Goal: Information Seeking & Learning: Learn about a topic

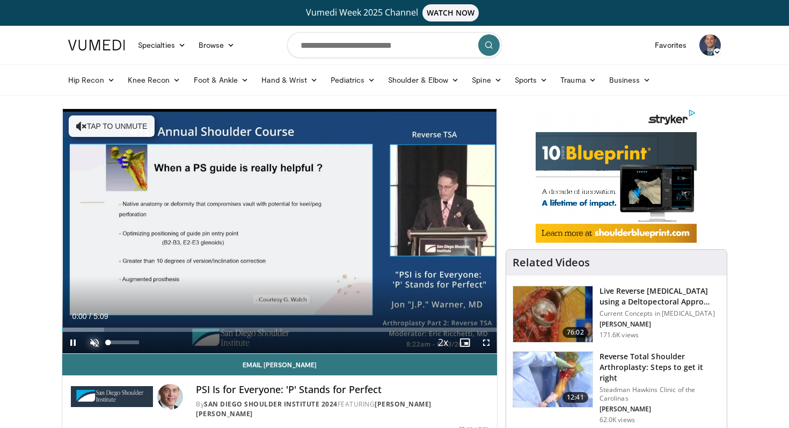
click at [96, 342] on span "Video Player" at bounding box center [94, 342] width 21 height 21
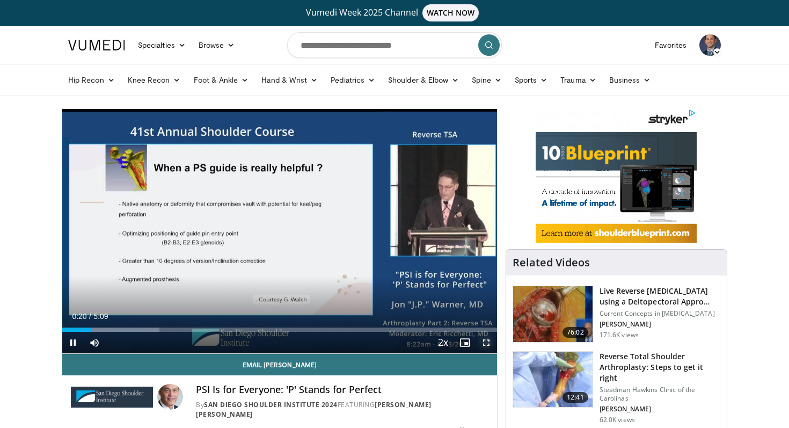
click at [489, 343] on span "Video Player" at bounding box center [486, 342] width 21 height 21
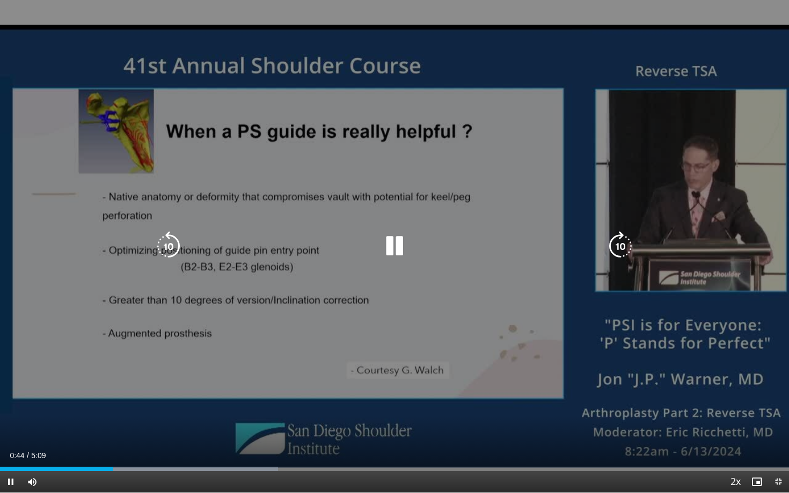
click at [311, 336] on div "10 seconds Tap to unmute" at bounding box center [394, 246] width 789 height 493
click at [281, 340] on div "10 seconds Tap to unmute" at bounding box center [394, 246] width 789 height 493
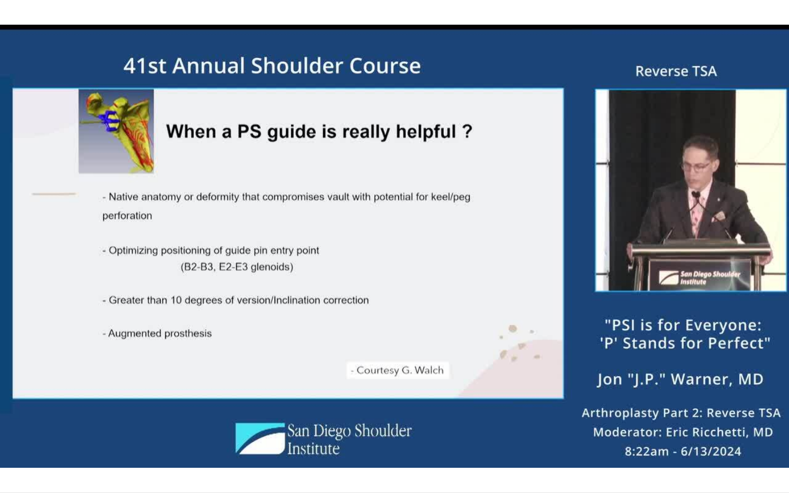
click at [291, 336] on div "10 seconds Tap to unmute" at bounding box center [394, 246] width 789 height 493
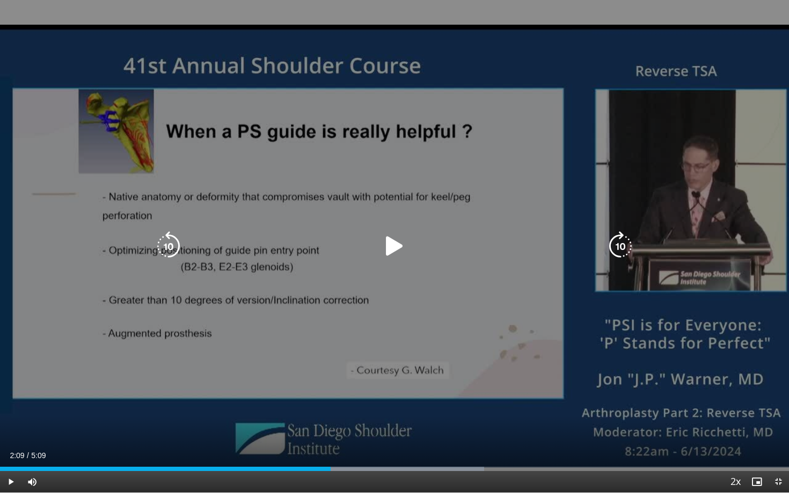
click at [280, 353] on div "10 seconds Tap to unmute" at bounding box center [394, 246] width 789 height 493
click at [277, 353] on div "10 seconds Tap to unmute" at bounding box center [394, 246] width 789 height 493
click at [272, 331] on div "10 seconds Tap to unmute" at bounding box center [394, 246] width 789 height 493
click at [272, 332] on div "10 seconds Tap to unmute" at bounding box center [394, 246] width 789 height 493
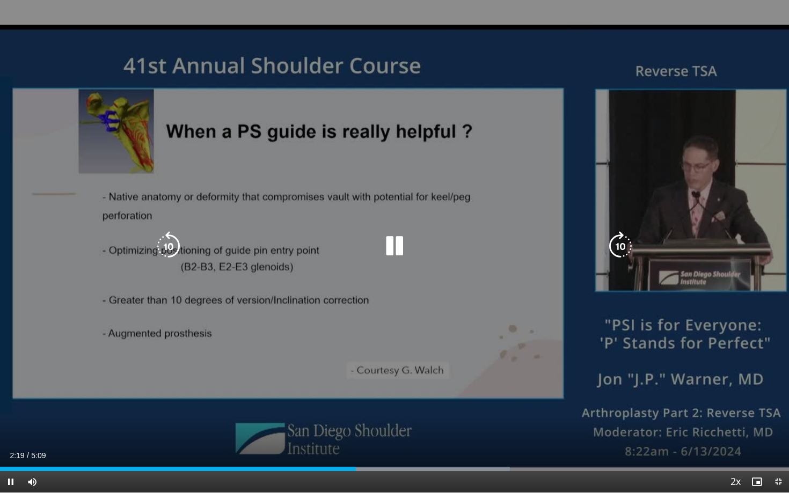
click at [272, 332] on div "10 seconds Tap to unmute" at bounding box center [394, 246] width 789 height 493
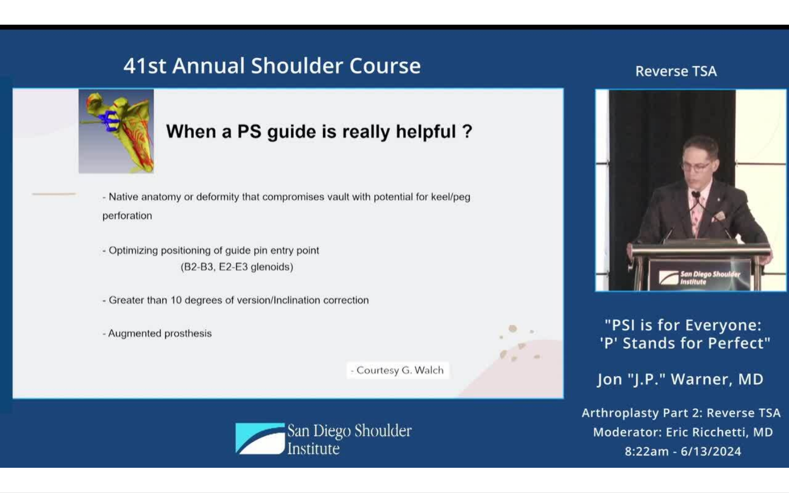
click at [272, 332] on div "10 seconds Tap to unmute" at bounding box center [394, 246] width 789 height 493
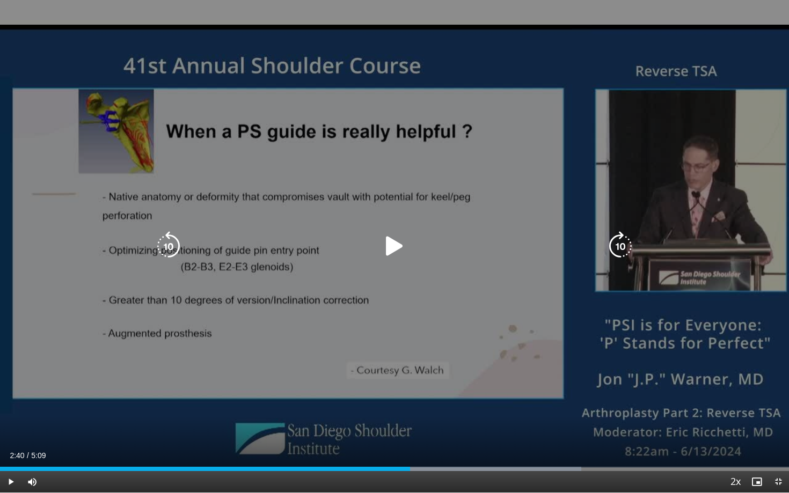
click at [224, 336] on div "10 seconds Tap to unmute" at bounding box center [394, 246] width 789 height 493
click at [241, 330] on div "10 seconds Tap to unmute" at bounding box center [394, 246] width 789 height 493
click at [238, 335] on div "10 seconds Tap to unmute" at bounding box center [394, 246] width 789 height 493
click at [174, 250] on icon "Video Player" at bounding box center [169, 246] width 30 height 30
click at [236, 290] on div "10 seconds Tap to unmute" at bounding box center [394, 246] width 789 height 493
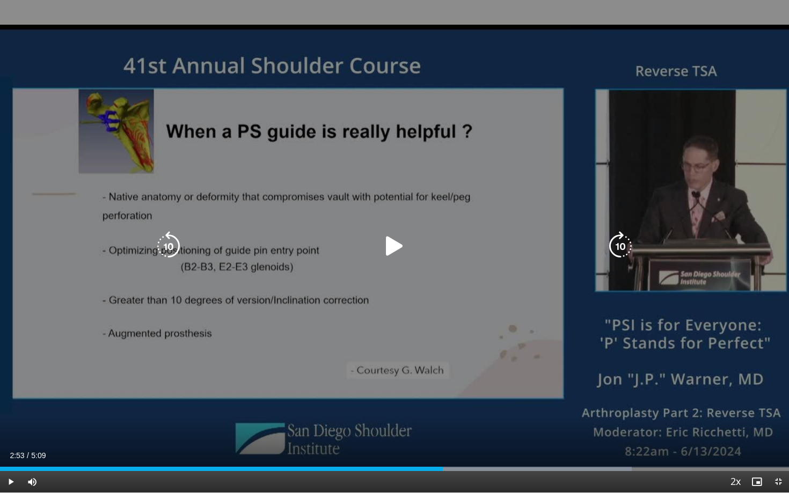
click at [254, 319] on div "10 seconds Tap to unmute" at bounding box center [394, 246] width 789 height 493
click at [238, 343] on div "10 seconds Tap to unmute" at bounding box center [394, 246] width 789 height 493
click at [256, 340] on div "10 seconds Tap to unmute" at bounding box center [394, 246] width 789 height 493
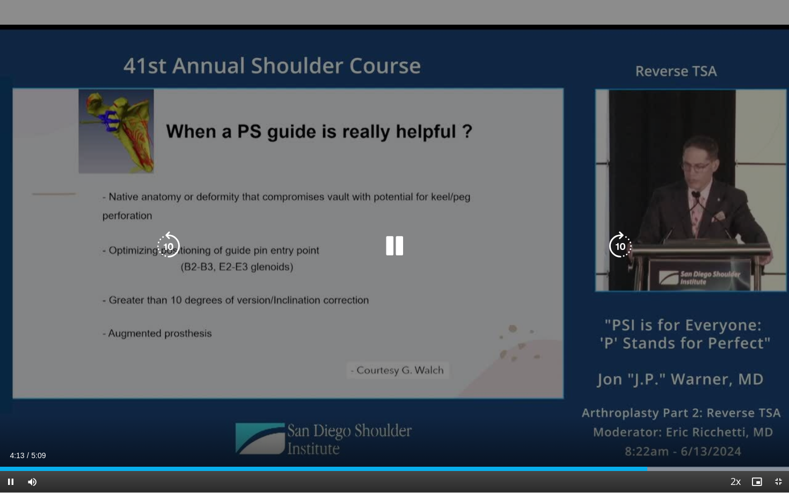
click at [260, 354] on div "10 seconds Tap to unmute" at bounding box center [394, 246] width 789 height 493
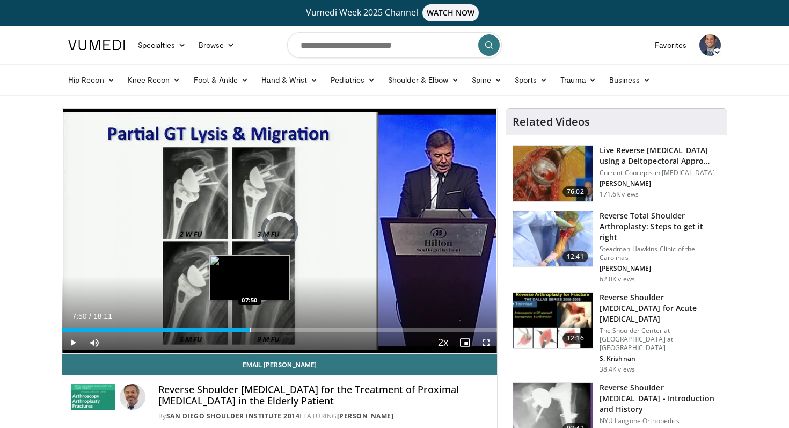
click at [250, 329] on div "Progress Bar" at bounding box center [250, 330] width 1 height 4
click at [268, 329] on div "Progress Bar" at bounding box center [268, 330] width 1 height 4
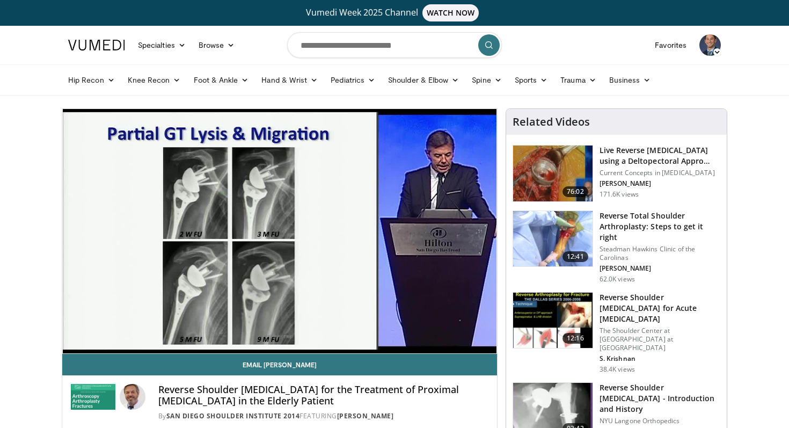
click at [291, 330] on div "10 seconds Tap to unmute" at bounding box center [279, 231] width 435 height 244
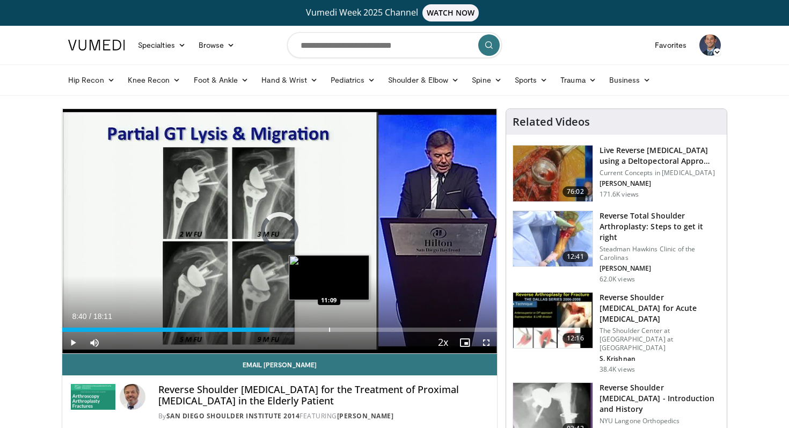
click at [329, 330] on div "Progress Bar" at bounding box center [329, 330] width 1 height 4
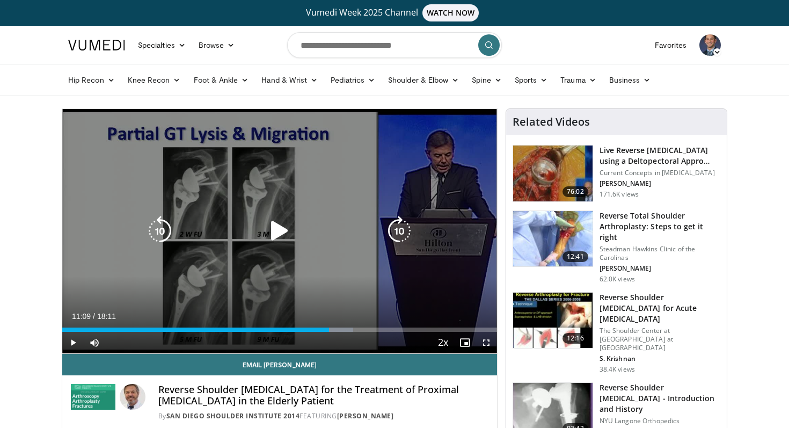
click at [253, 199] on div "10 seconds Tap to unmute" at bounding box center [279, 231] width 435 height 244
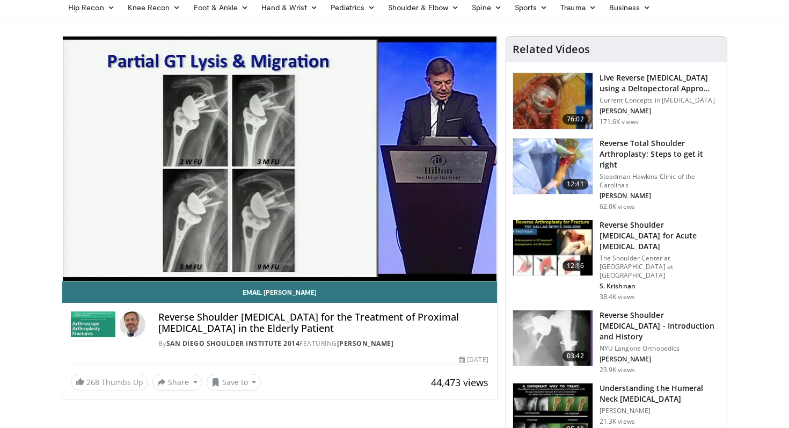
scroll to position [74, 0]
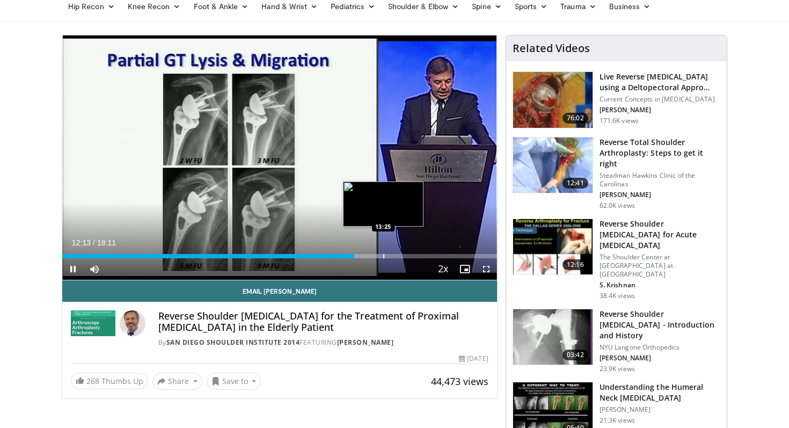
click at [383, 255] on div "Progress Bar" at bounding box center [383, 256] width 1 height 4
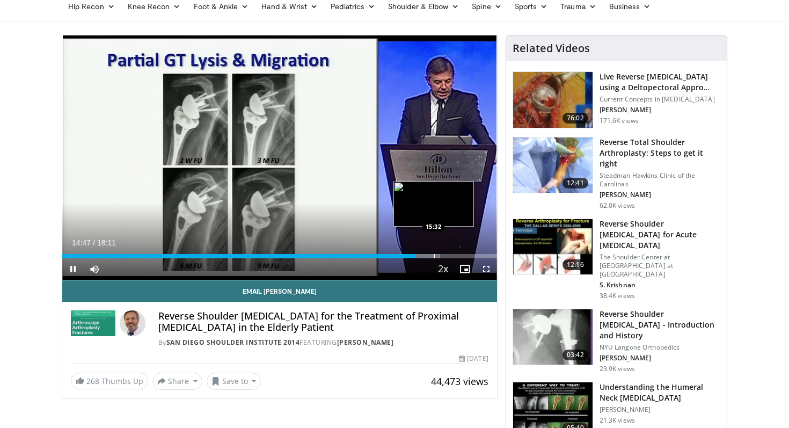
click at [434, 257] on div "Progress Bar" at bounding box center [434, 256] width 1 height 4
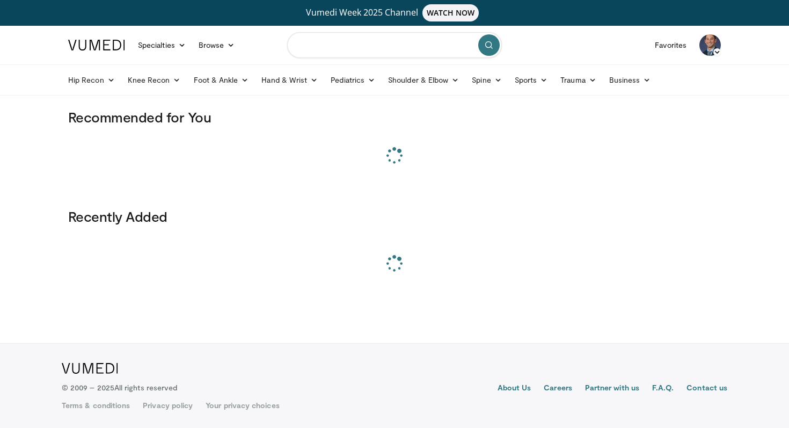
click at [379, 49] on input "Search topics, interventions" at bounding box center [394, 45] width 215 height 26
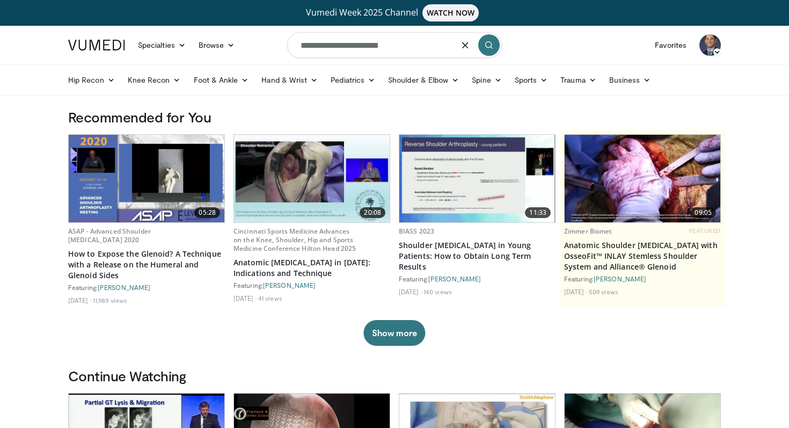
type input "**********"
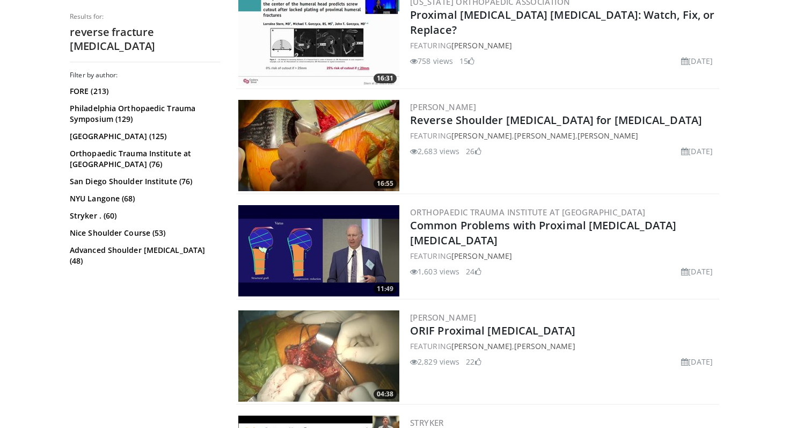
scroll to position [689, 0]
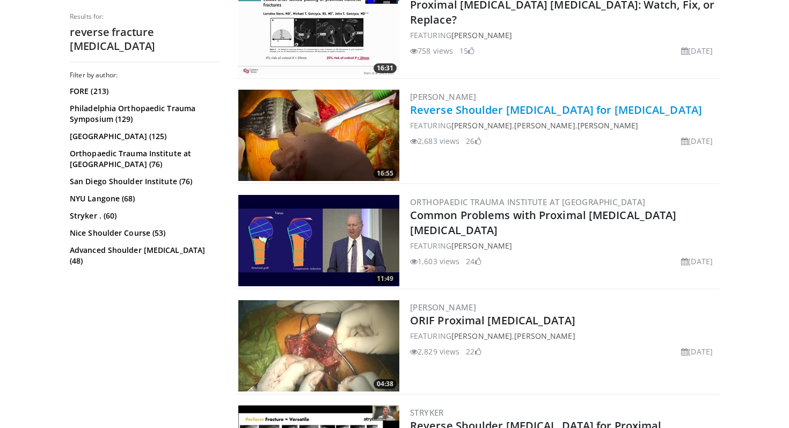
click at [507, 107] on link "Reverse Shoulder Arthroplasty for Proximal Humerus Fracture" at bounding box center [556, 110] width 292 height 14
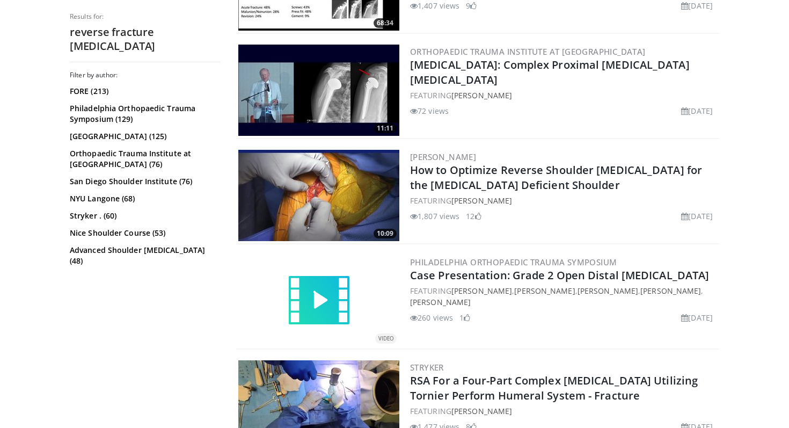
scroll to position [1158, 0]
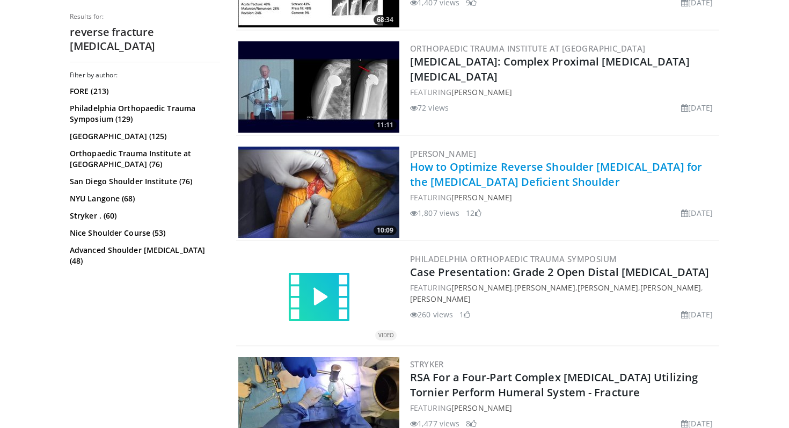
click at [501, 183] on link "How to Optimize Reverse Shoulder Arthroplasty for the Rotator Cuff Deficient Sh…" at bounding box center [556, 174] width 292 height 30
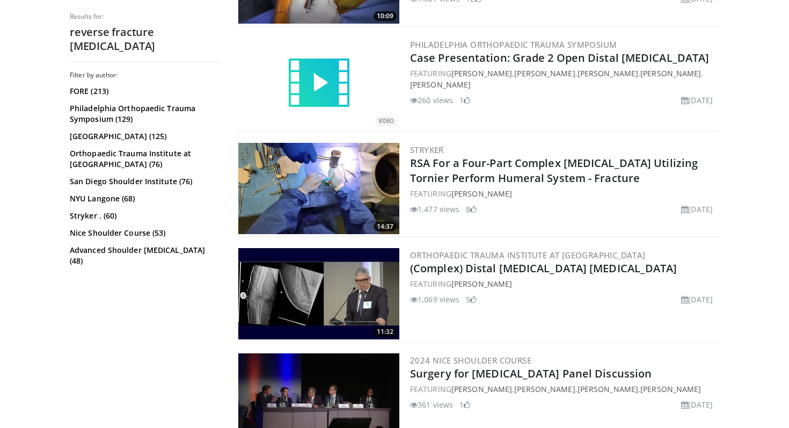
scroll to position [1375, 0]
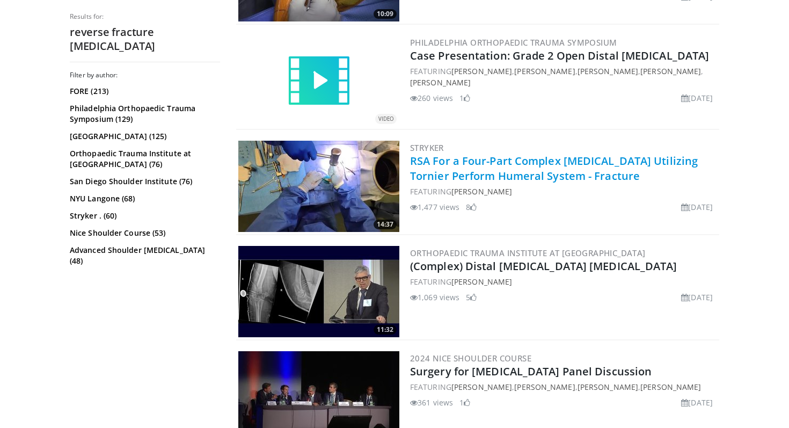
click at [498, 169] on link "RSA For a Four-Part Complex Proximal Humerus Fracture Utilizing Tornier Perform…" at bounding box center [554, 169] width 288 height 30
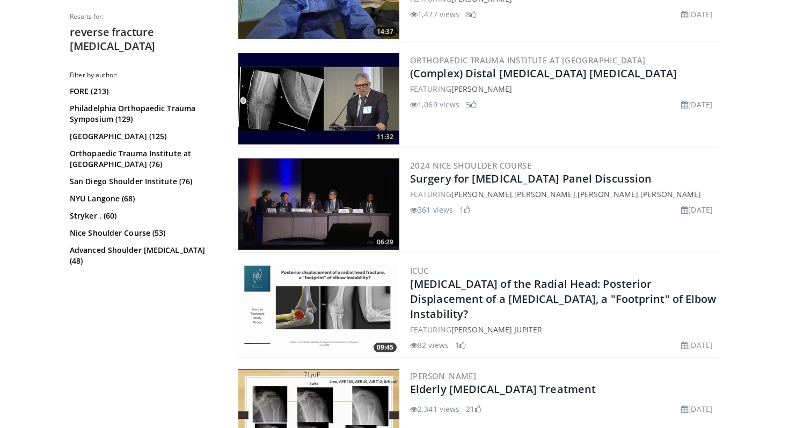
scroll to position [1575, 0]
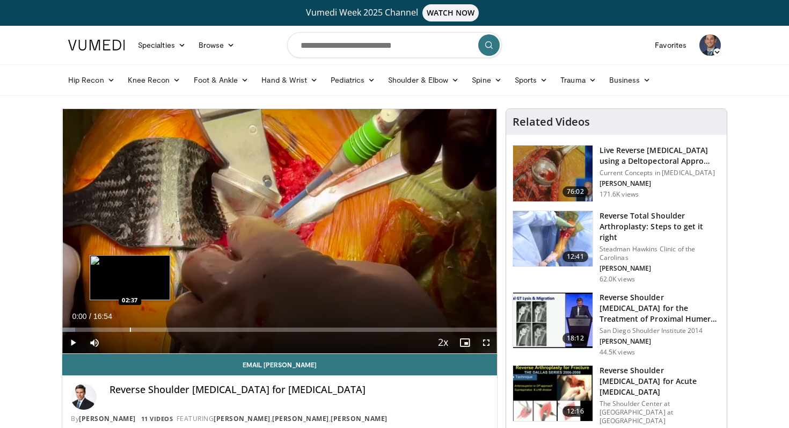
click at [130, 329] on div "Progress Bar" at bounding box center [130, 330] width 1 height 4
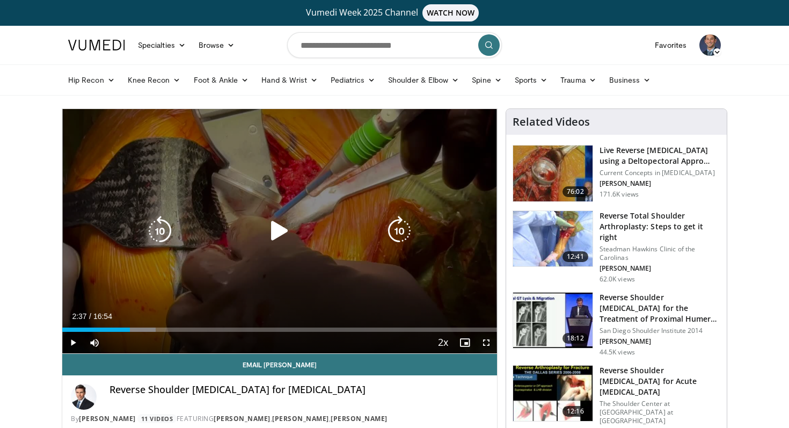
click at [175, 303] on div "10 seconds Tap to unmute" at bounding box center [279, 231] width 435 height 244
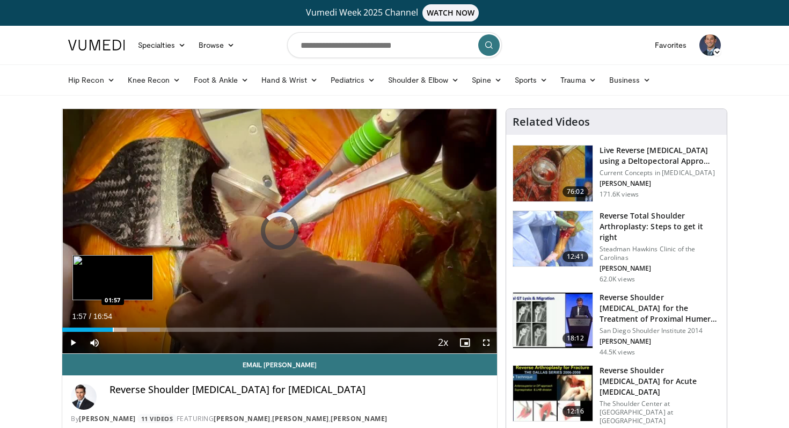
click at [113, 329] on div "Progress Bar" at bounding box center [113, 330] width 1 height 4
click at [92, 329] on div "Progress Bar" at bounding box center [92, 330] width 1 height 4
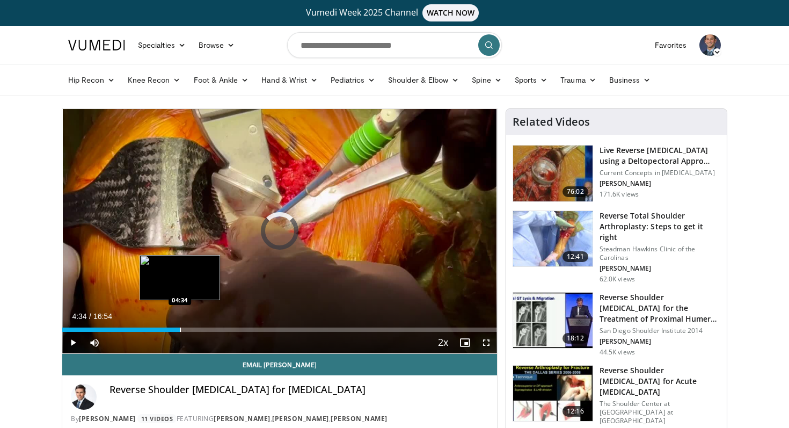
click at [180, 330] on div "Progress Bar" at bounding box center [180, 330] width 1 height 4
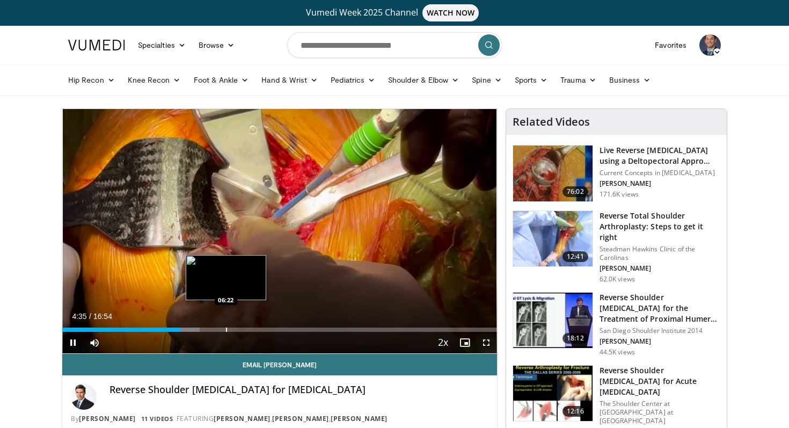
click at [226, 330] on div "Progress Bar" at bounding box center [226, 330] width 1 height 4
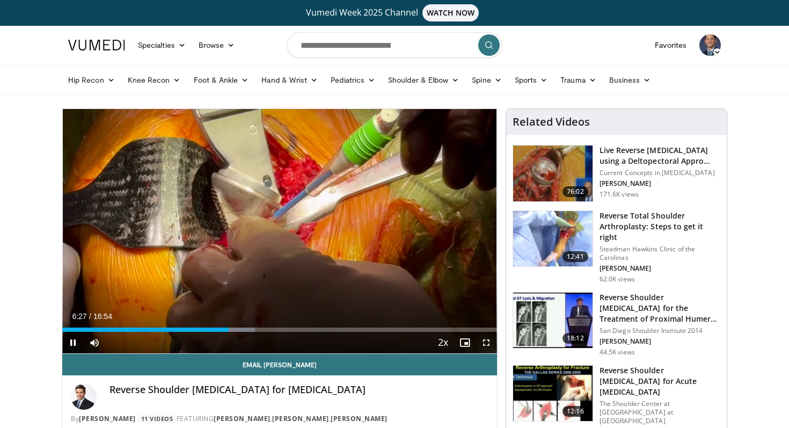
click at [251, 332] on div "Current Time 6:27 / Duration 16:54 Pause Skip Backward Skip Forward Mute 2% Loa…" at bounding box center [279, 342] width 435 height 21
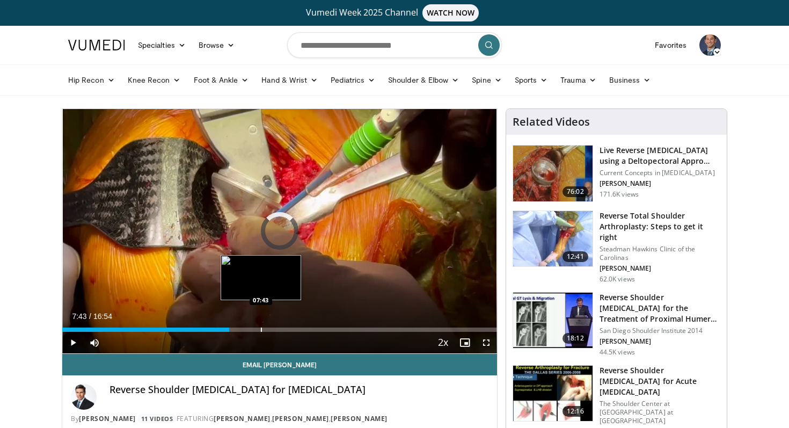
click at [261, 330] on div "Progress Bar" at bounding box center [261, 330] width 1 height 4
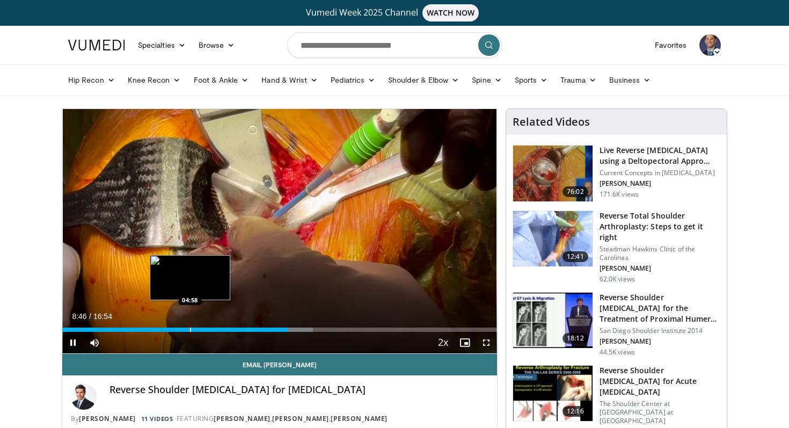
click at [190, 329] on div "Progress Bar" at bounding box center [190, 330] width 1 height 4
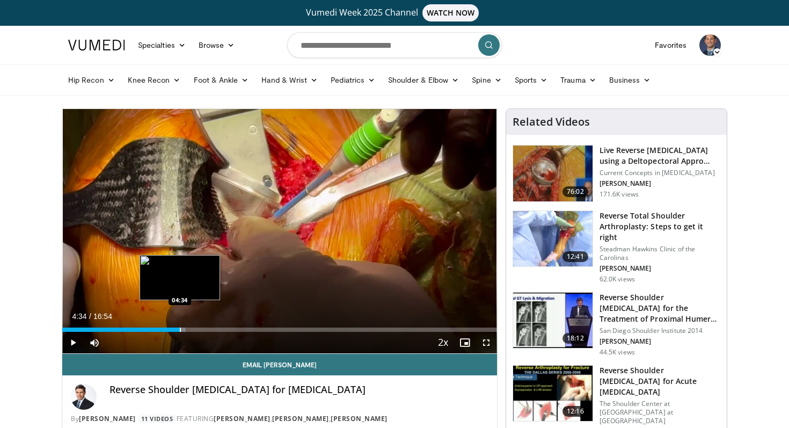
click at [180, 328] on div "Progress Bar" at bounding box center [180, 330] width 1 height 4
click at [202, 329] on div "Progress Bar" at bounding box center [202, 330] width 1 height 4
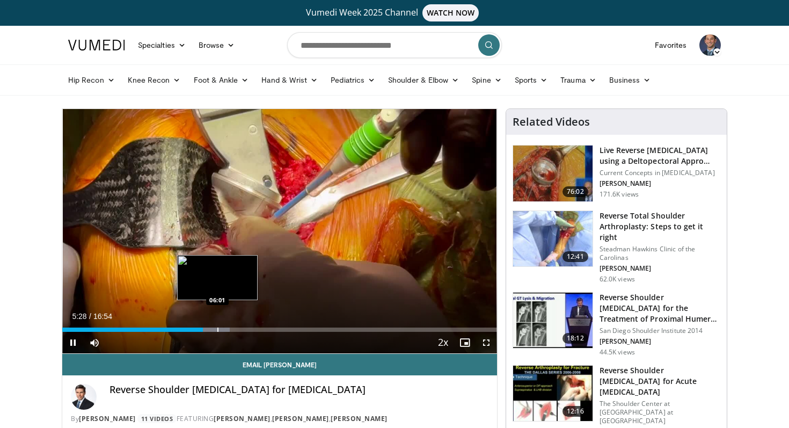
click at [217, 330] on div "Progress Bar" at bounding box center [217, 330] width 1 height 4
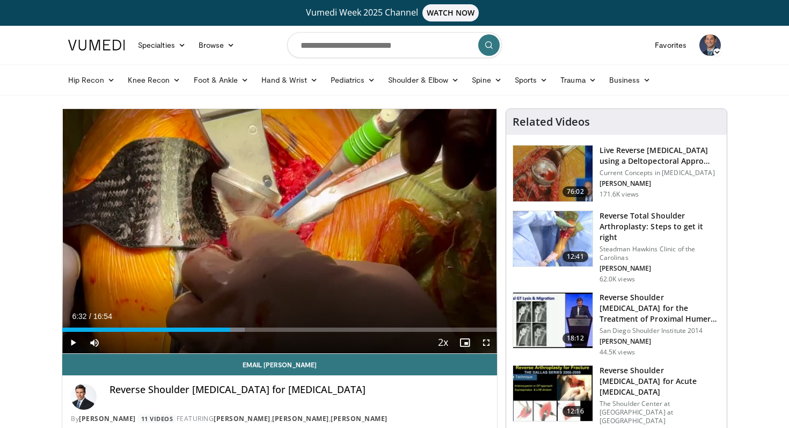
click at [230, 330] on div "Progress Bar" at bounding box center [230, 330] width 1 height 4
click at [255, 330] on div "Progress Bar" at bounding box center [255, 330] width 1 height 4
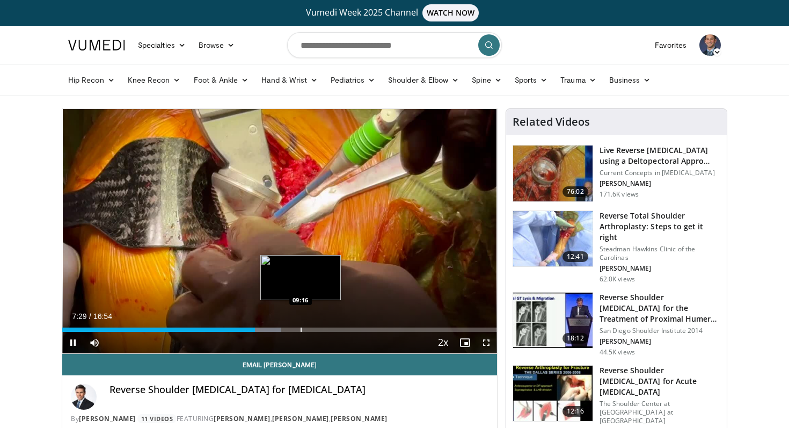
click at [301, 328] on div "Progress Bar" at bounding box center [301, 330] width 1 height 4
click at [321, 328] on div "Progress Bar" at bounding box center [320, 330] width 1 height 4
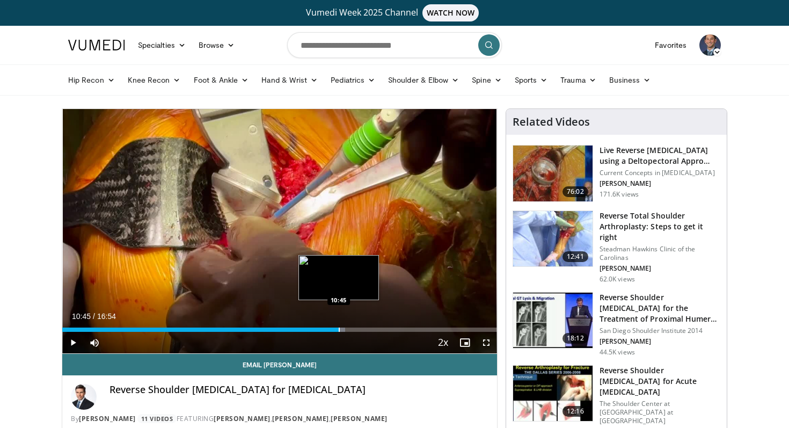
click at [339, 331] on div "Progress Bar" at bounding box center [339, 330] width 1 height 4
click at [354, 331] on div "Progress Bar" at bounding box center [354, 330] width 1 height 4
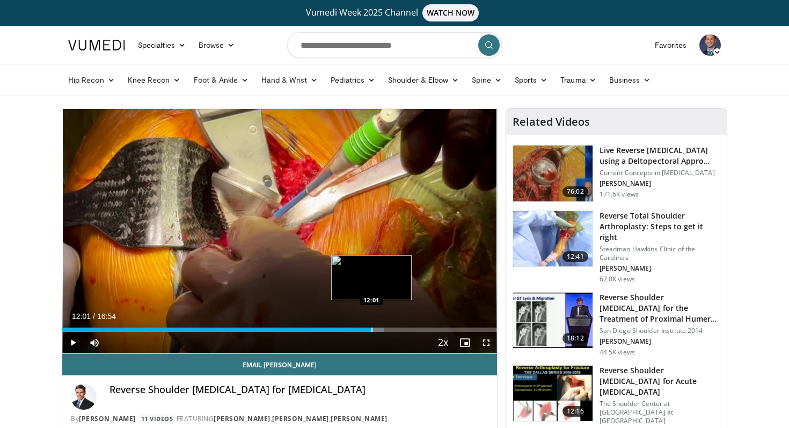
click at [372, 329] on div "Progress Bar" at bounding box center [372, 330] width 1 height 4
click at [391, 330] on div "Progress Bar" at bounding box center [391, 330] width 1 height 4
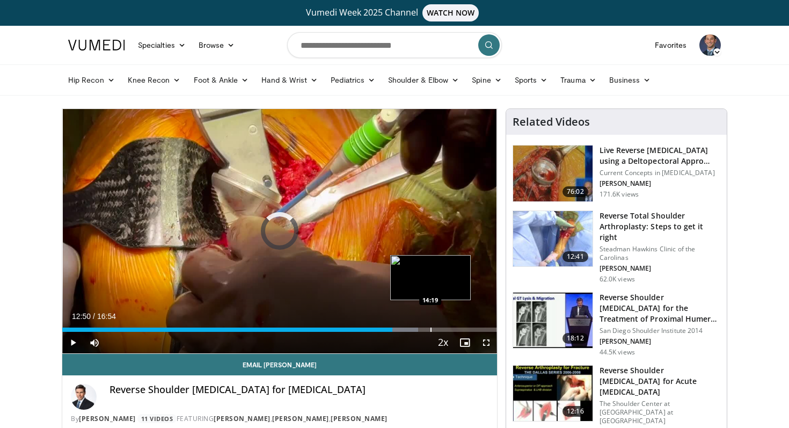
click at [430, 327] on div "Loaded : 81.89% 12:50 14:19" at bounding box center [279, 327] width 435 height 10
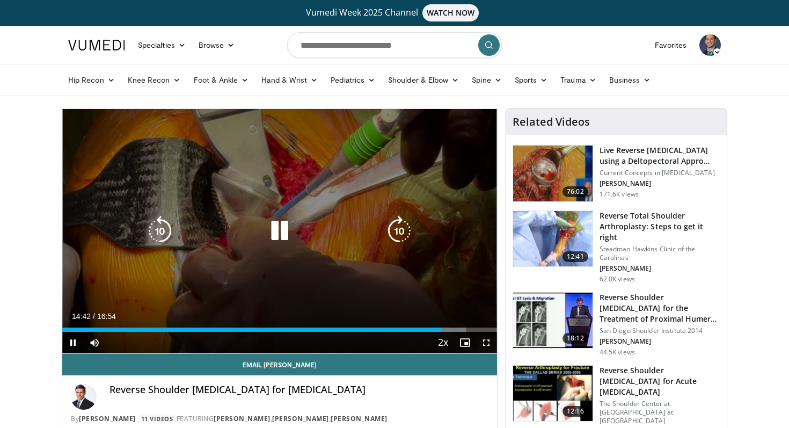
click at [375, 174] on div "10 seconds Tap to unmute" at bounding box center [279, 231] width 435 height 244
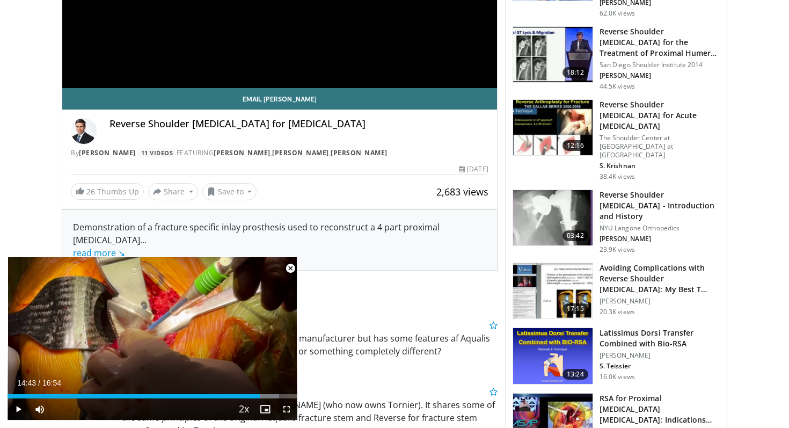
scroll to position [309, 0]
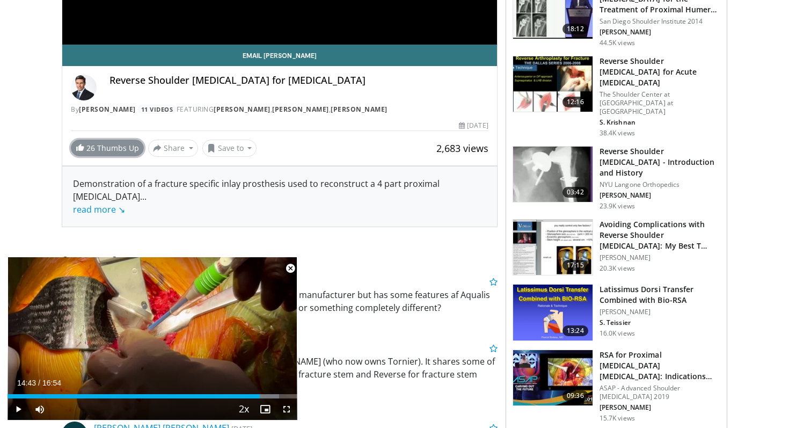
click at [107, 148] on link "26 Thumbs Up" at bounding box center [107, 148] width 73 height 17
click at [237, 150] on button "Save to" at bounding box center [229, 148] width 55 height 17
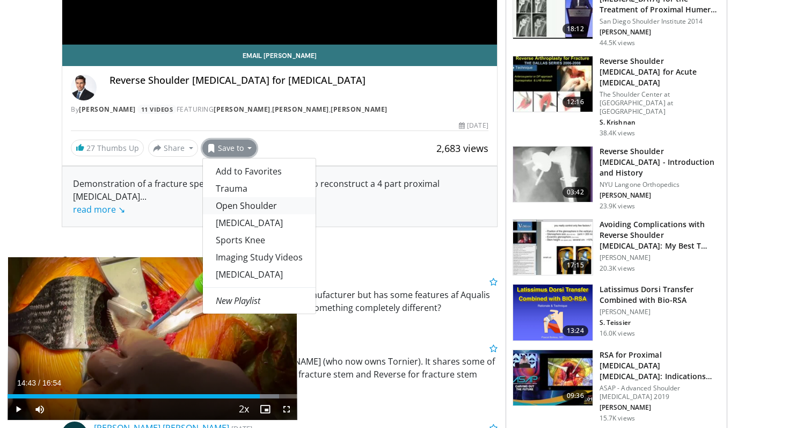
click at [240, 204] on link "Open Shoulder" at bounding box center [259, 205] width 113 height 17
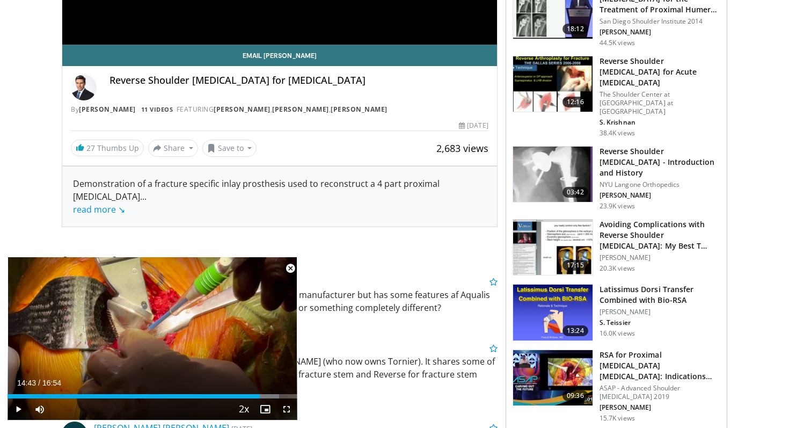
scroll to position [345, 0]
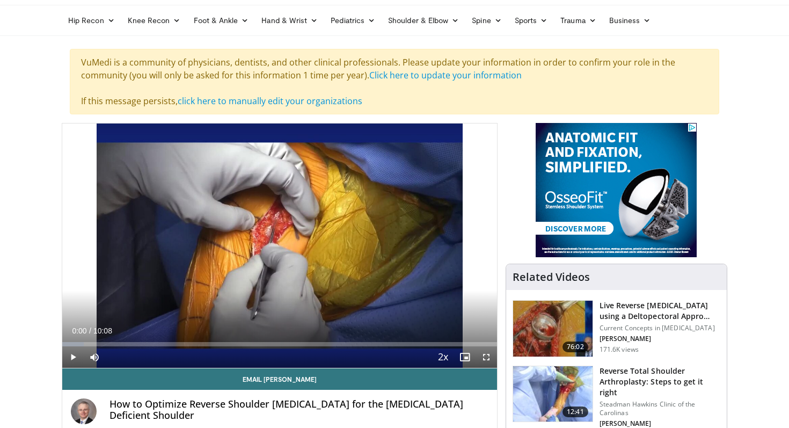
scroll to position [59, 0]
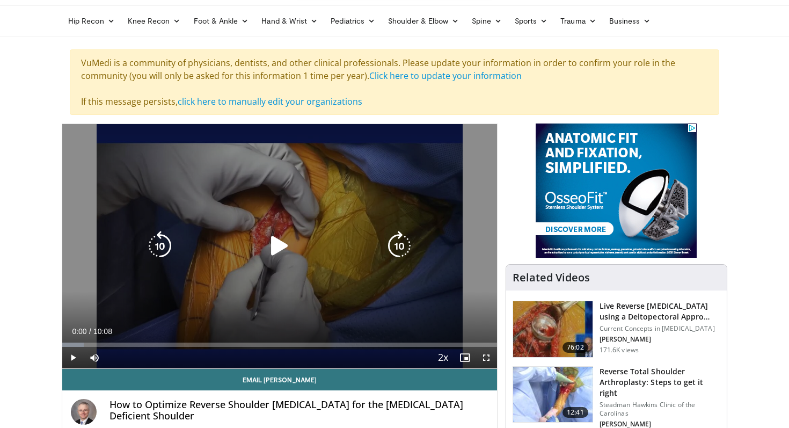
click at [221, 279] on div "10 seconds Tap to unmute" at bounding box center [279, 246] width 435 height 244
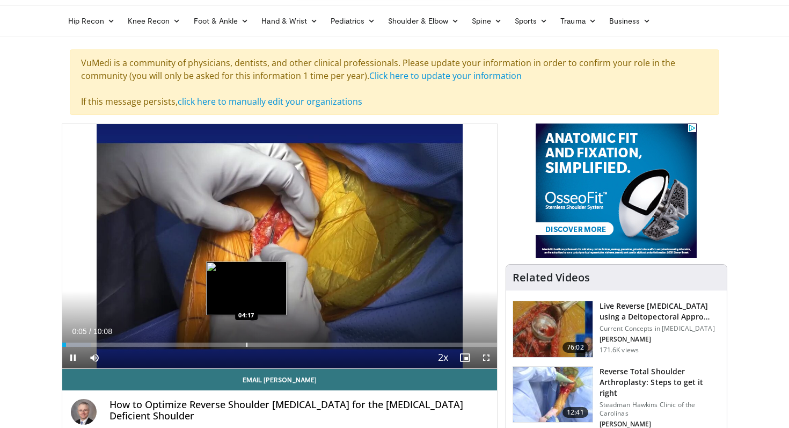
click at [248, 343] on div "Progress Bar" at bounding box center [246, 345] width 1 height 4
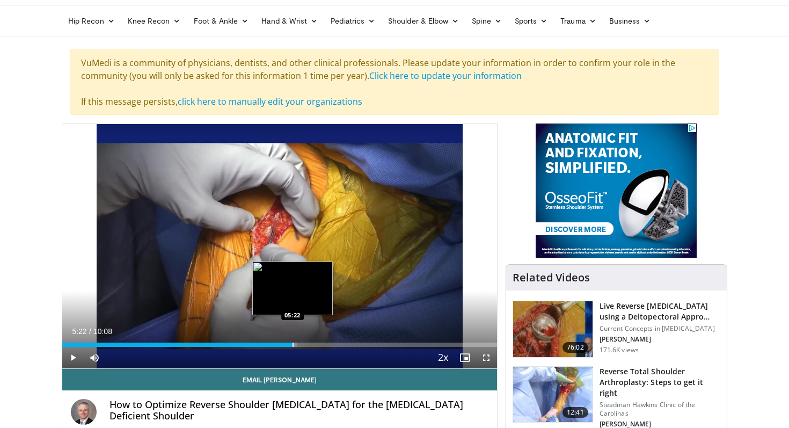
click at [293, 345] on div "Progress Bar" at bounding box center [293, 345] width 1 height 4
click at [297, 344] on div "Progress Bar" at bounding box center [297, 345] width 1 height 4
click at [286, 344] on div "Progress Bar" at bounding box center [286, 345] width 1 height 4
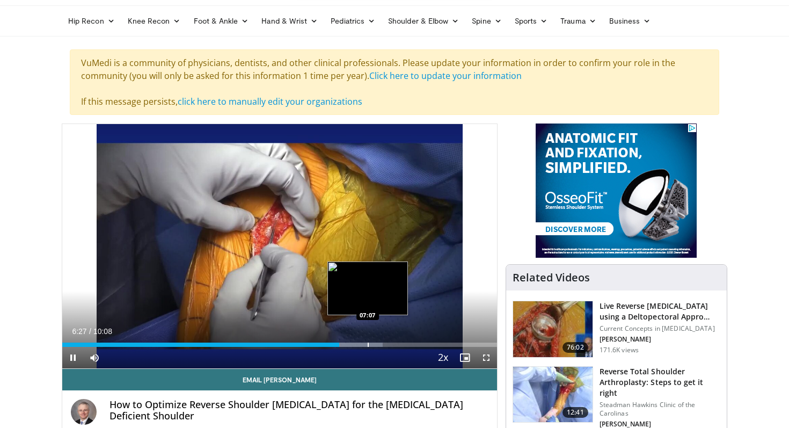
click at [368, 345] on div "Progress Bar" at bounding box center [368, 345] width 1 height 4
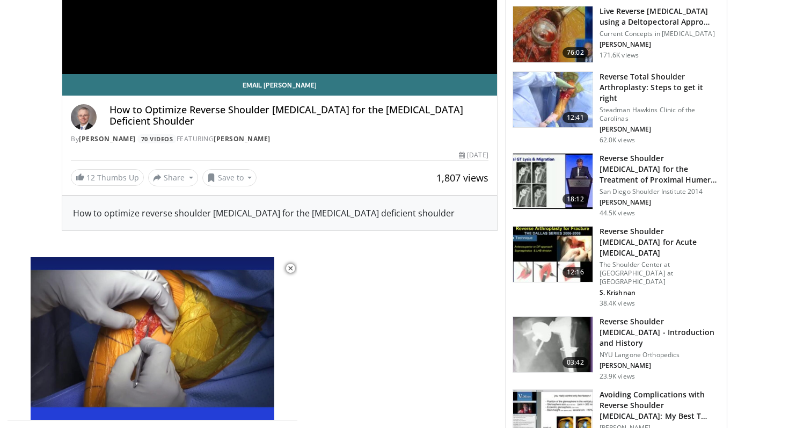
scroll to position [357, 0]
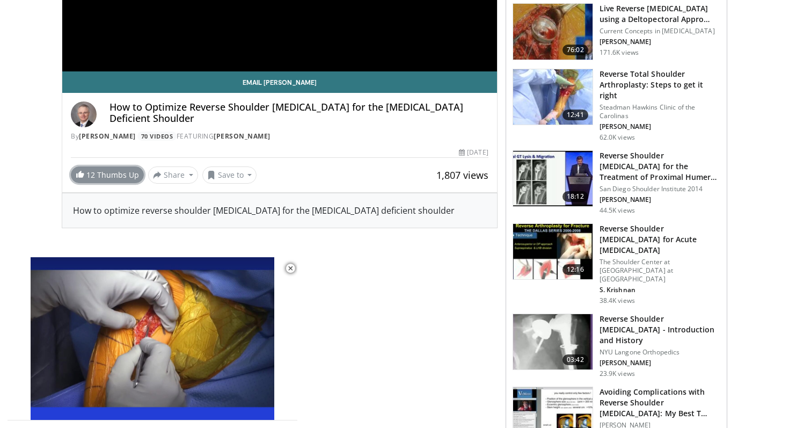
click at [127, 173] on link "12 Thumbs Up" at bounding box center [107, 174] width 73 height 17
click at [245, 173] on button "Save to" at bounding box center [229, 174] width 55 height 17
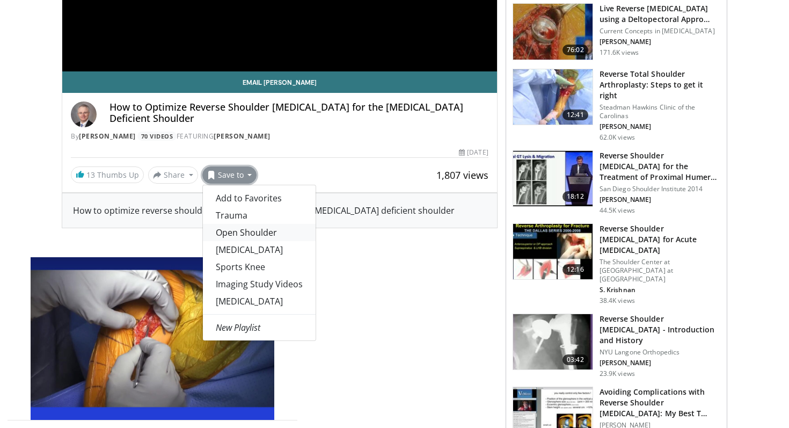
click at [256, 235] on link "Open Shoulder" at bounding box center [259, 232] width 113 height 17
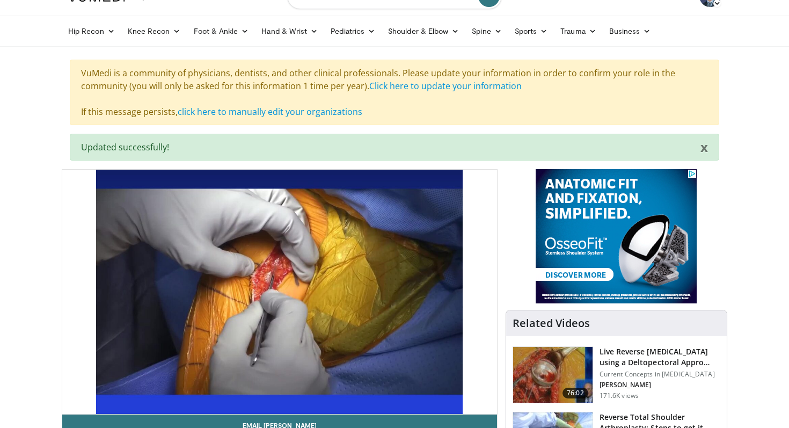
scroll to position [0, 0]
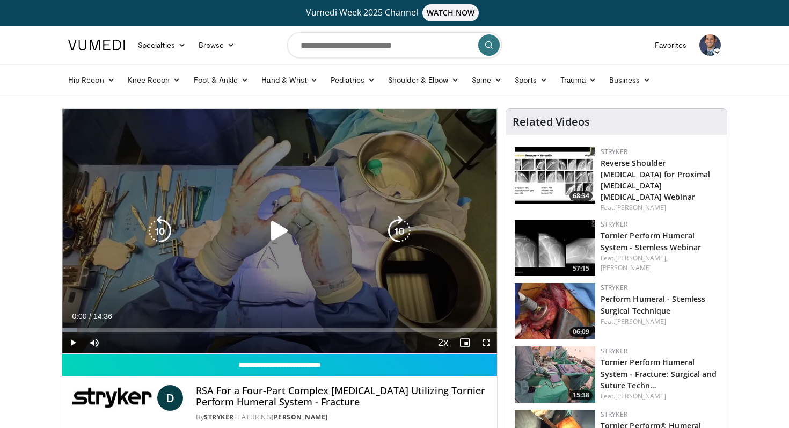
click at [277, 234] on icon "Video Player" at bounding box center [280, 231] width 30 height 30
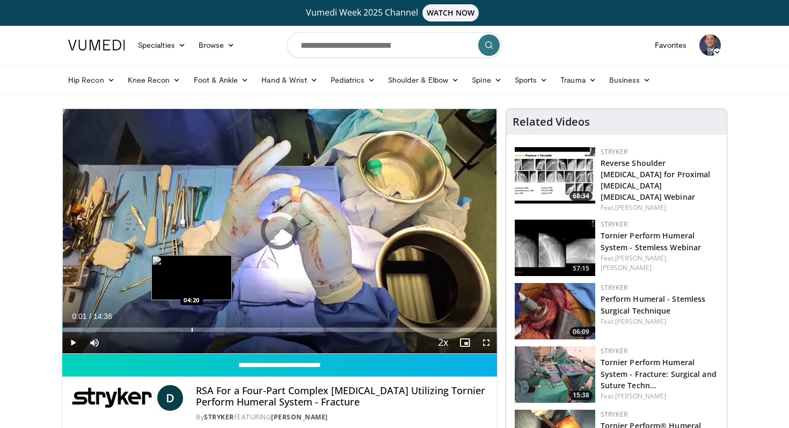
click at [192, 329] on div "Progress Bar" at bounding box center [192, 330] width 1 height 4
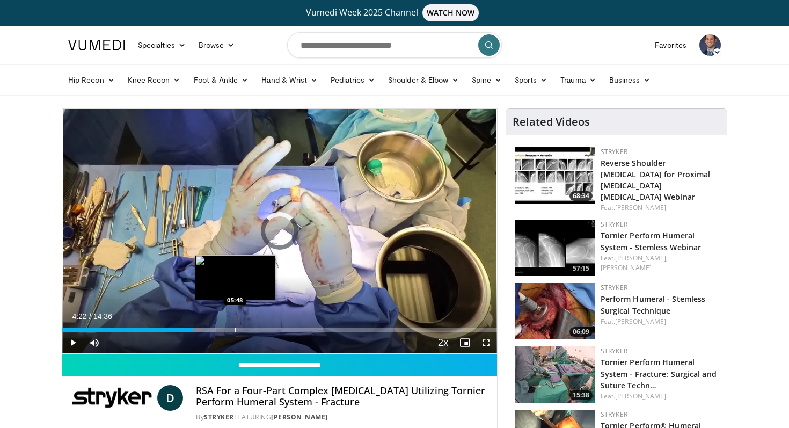
click at [235, 329] on div "Progress Bar" at bounding box center [235, 330] width 1 height 4
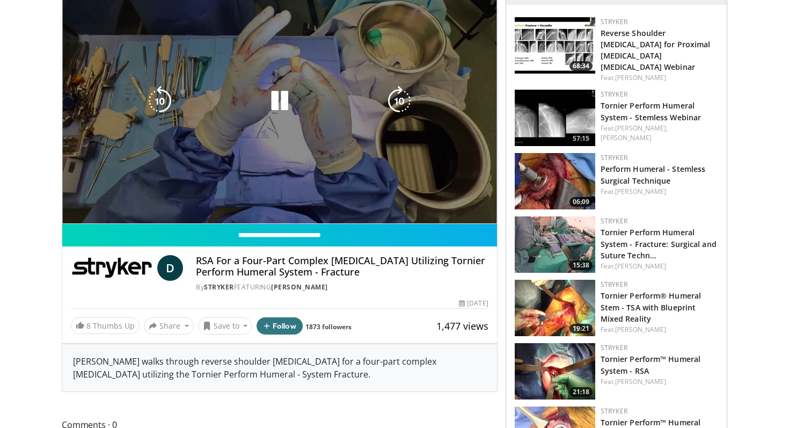
scroll to position [156, 0]
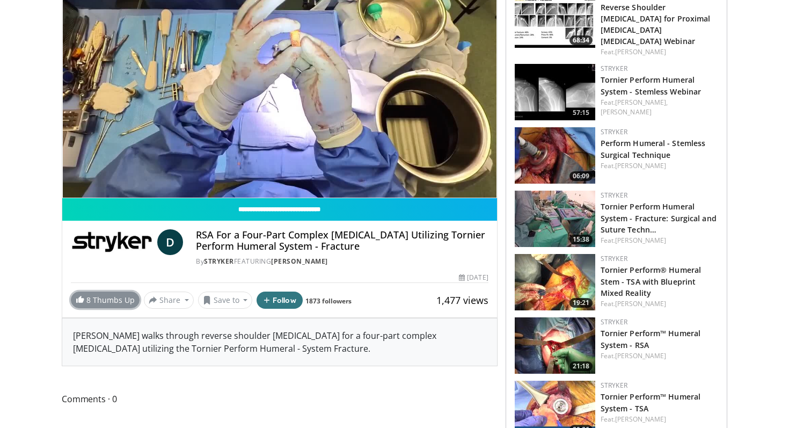
click at [125, 303] on link "8 Thumbs Up" at bounding box center [105, 300] width 69 height 17
click at [241, 301] on button "Save to" at bounding box center [225, 300] width 55 height 17
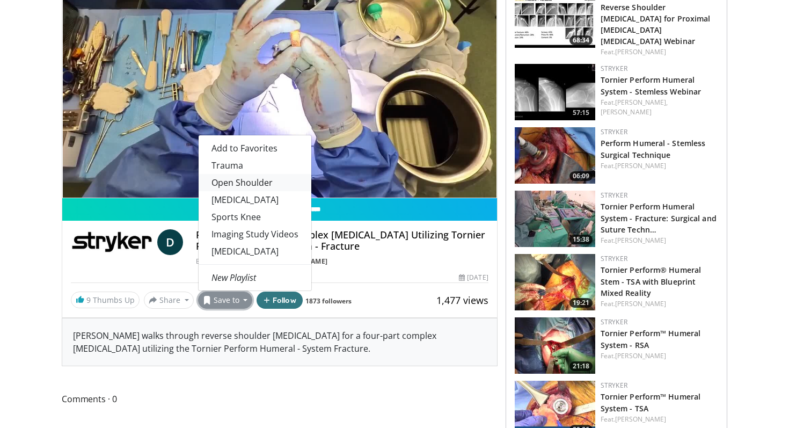
click at [224, 179] on link "Open Shoulder" at bounding box center [255, 182] width 113 height 17
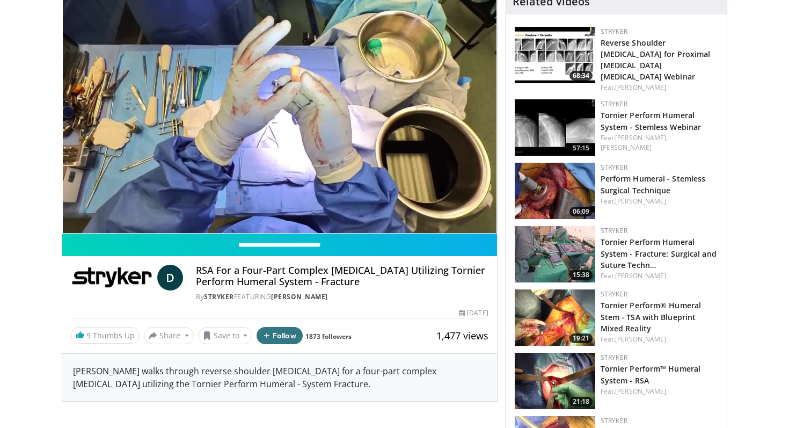
scroll to position [191, 0]
